Goal: Information Seeking & Learning: Find specific fact

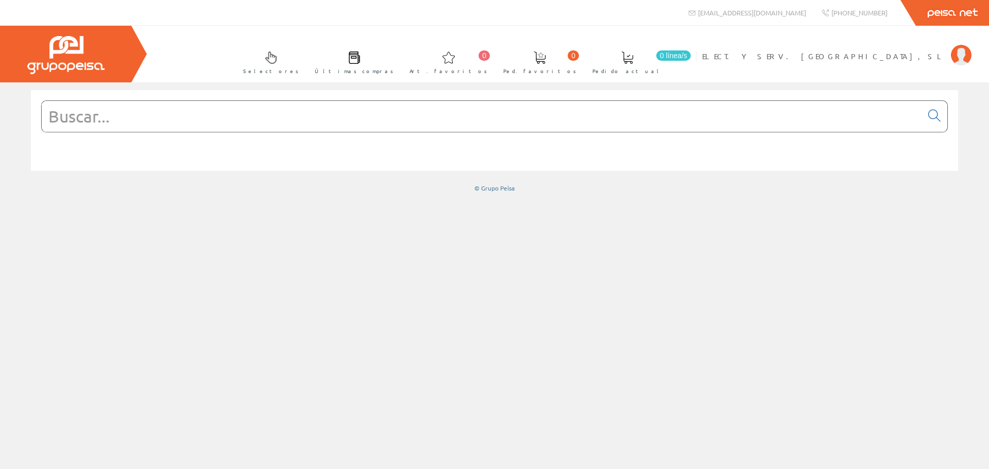
click at [281, 124] on input "text" at bounding box center [482, 116] width 881 height 31
paste input "WSZ12DE"
type input "WSZ12DE"
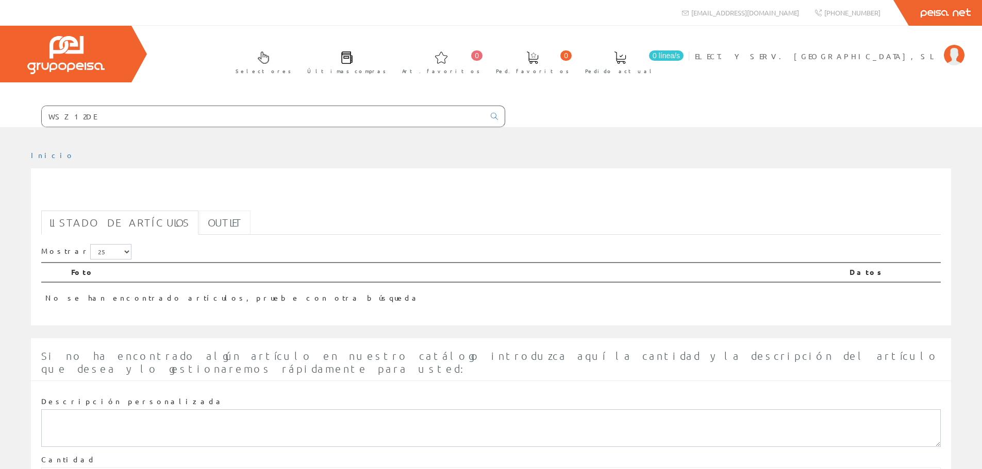
click at [199, 234] on link "Outlet" at bounding box center [224, 223] width 51 height 24
click at [200, 220] on link "Outlet" at bounding box center [224, 223] width 51 height 24
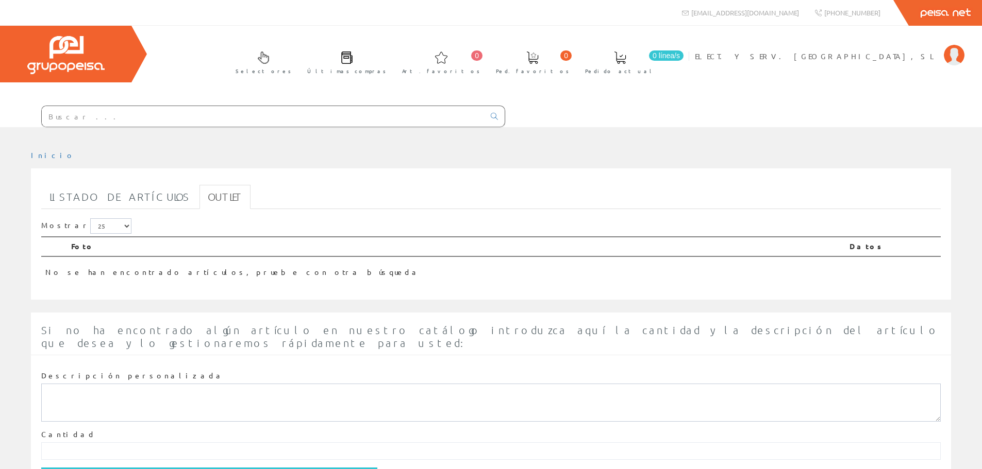
drag, startPoint x: 130, startPoint y: 126, endPoint x: 0, endPoint y: 89, distance: 135.1
click at [0, 89] on div "Selectores Últimas compras 0 0" at bounding box center [491, 77] width 982 height 102
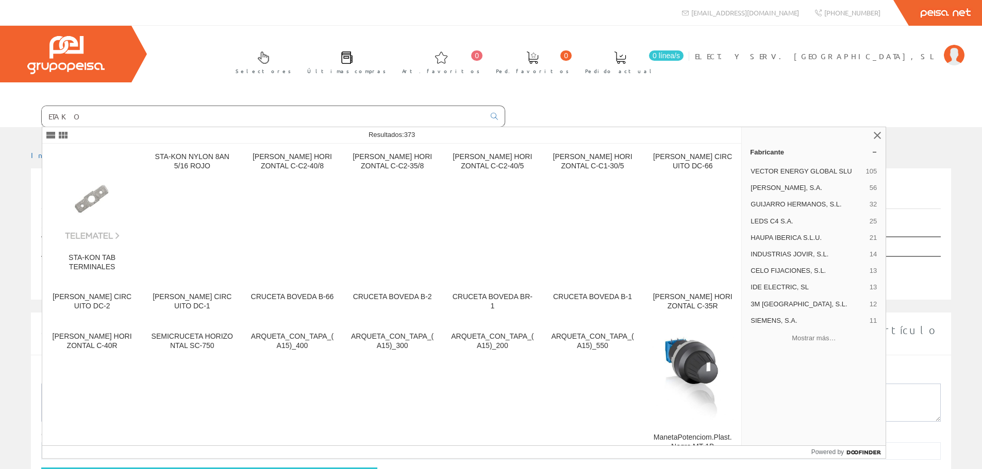
type input "ETAKO"
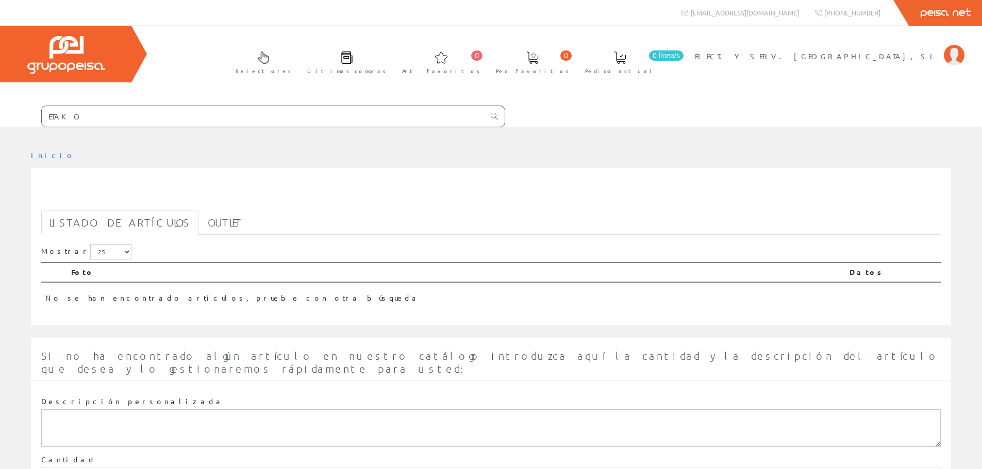
click at [223, 116] on input "ETAKO" at bounding box center [263, 116] width 443 height 21
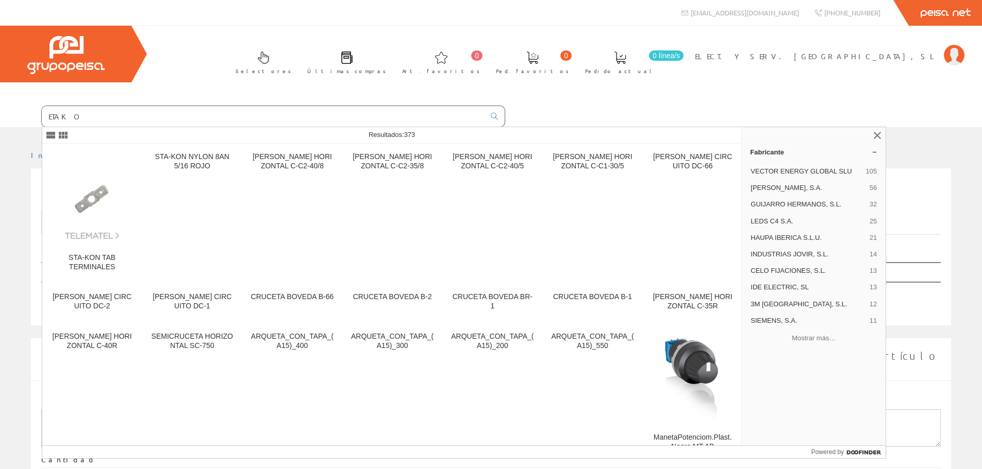
drag, startPoint x: 354, startPoint y: 106, endPoint x: 9, endPoint y: 118, distance: 345.0
click at [10, 116] on form "ETAKO" at bounding box center [252, 117] width 505 height 22
drag, startPoint x: 99, startPoint y: 124, endPoint x: 36, endPoint y: 110, distance: 64.9
click at [36, 110] on form "ETAKO" at bounding box center [252, 117] width 505 height 22
paste input "WSZ15DE 32A"
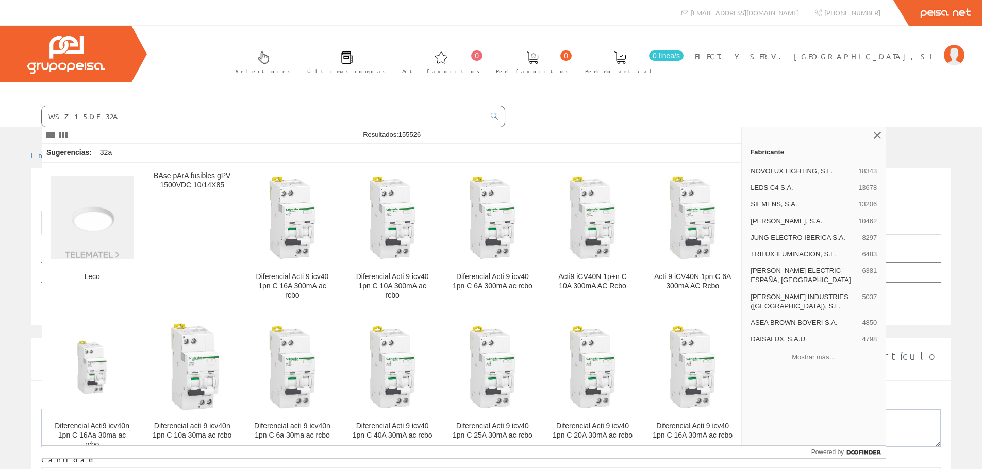
type input "WSZ15DE 32A"
